Goal: Find specific page/section: Find specific page/section

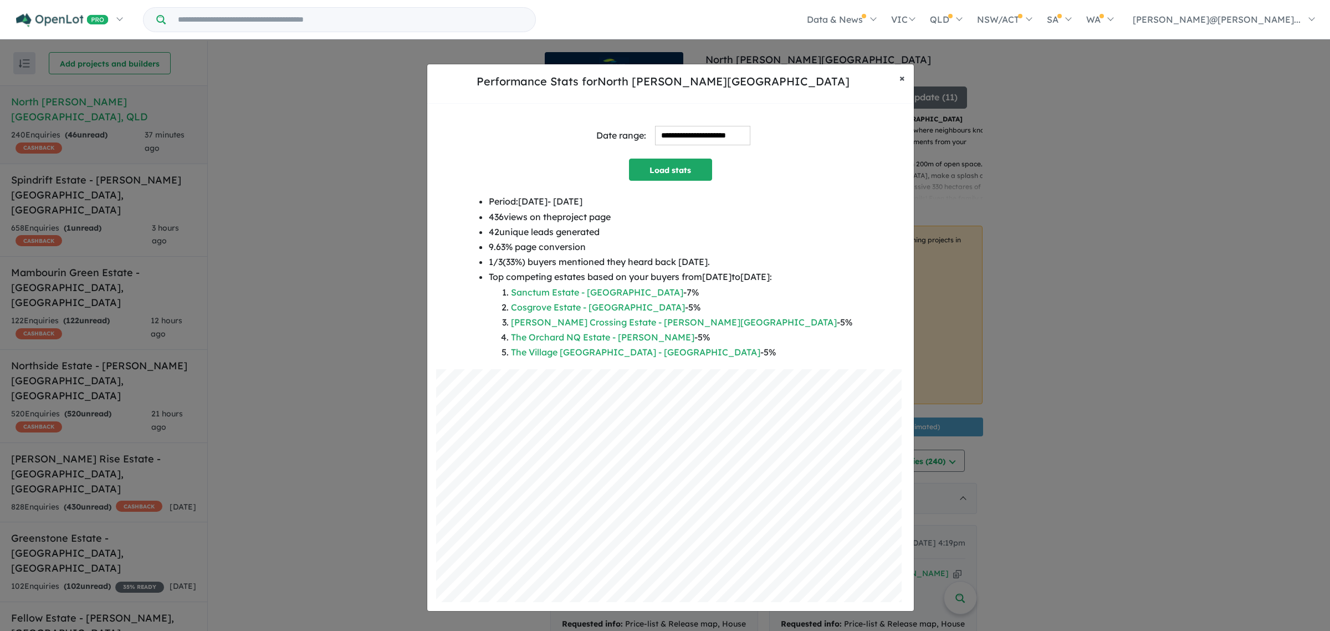
click at [901, 84] on span "×" at bounding box center [903, 78] width 6 height 13
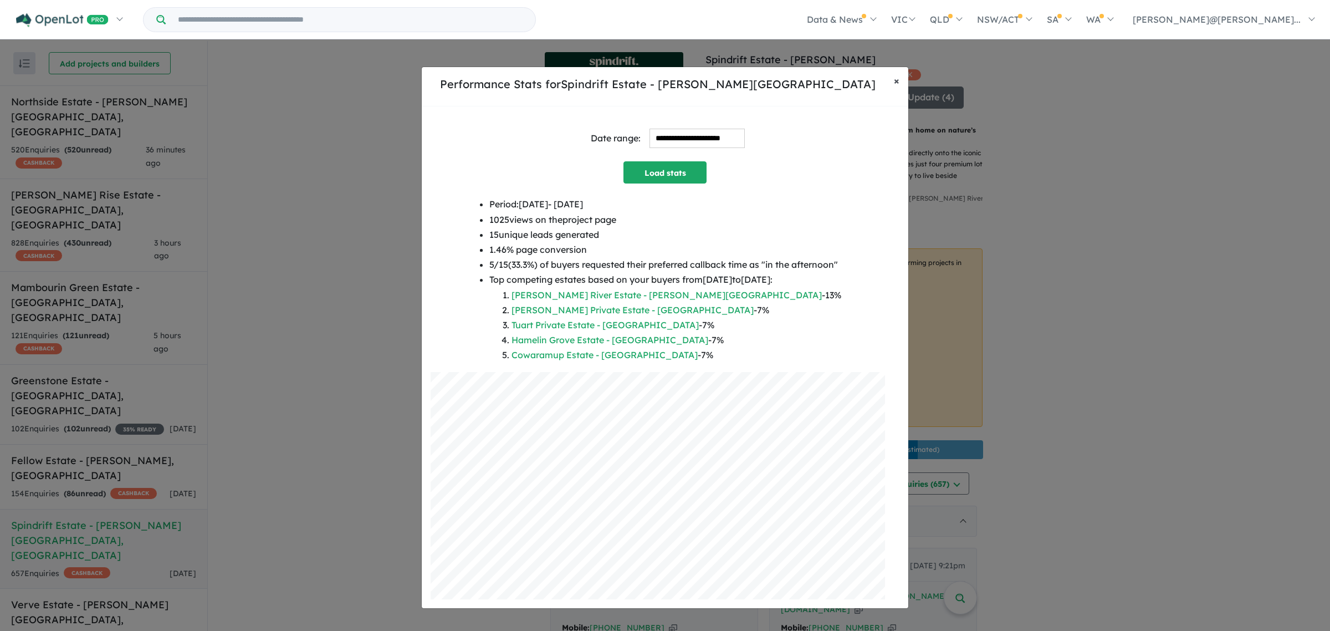
click at [895, 79] on span "×" at bounding box center [897, 80] width 6 height 13
